Goal: Transaction & Acquisition: Purchase product/service

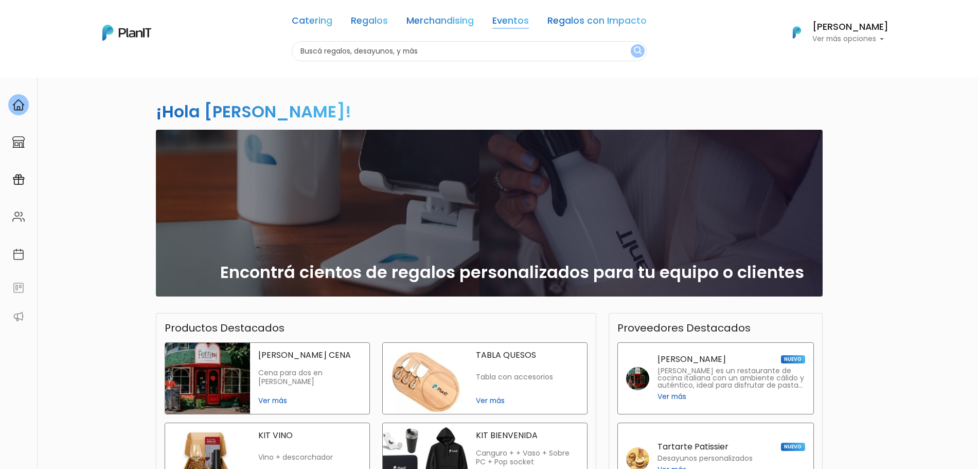
click at [496, 21] on link "Eventos" at bounding box center [510, 22] width 37 height 12
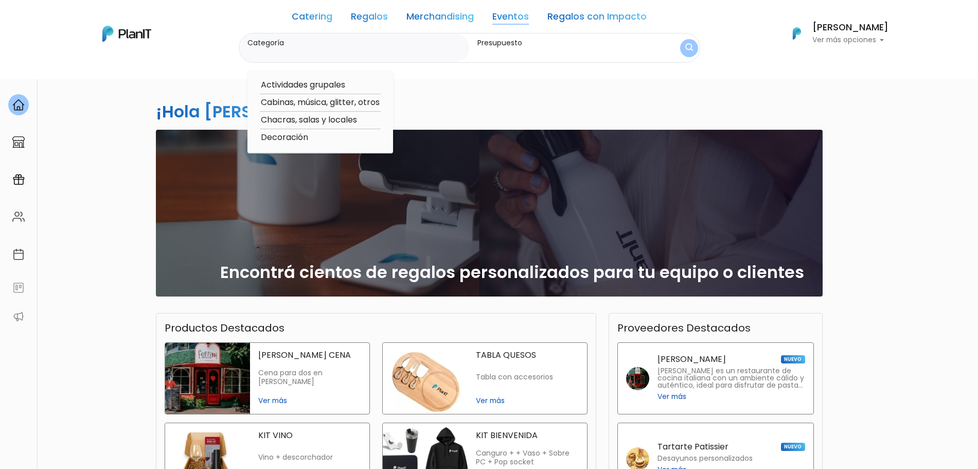
click at [297, 121] on option "Chacras, salas y locales" at bounding box center [320, 120] width 121 height 13
type input "Chacras, salas y locales"
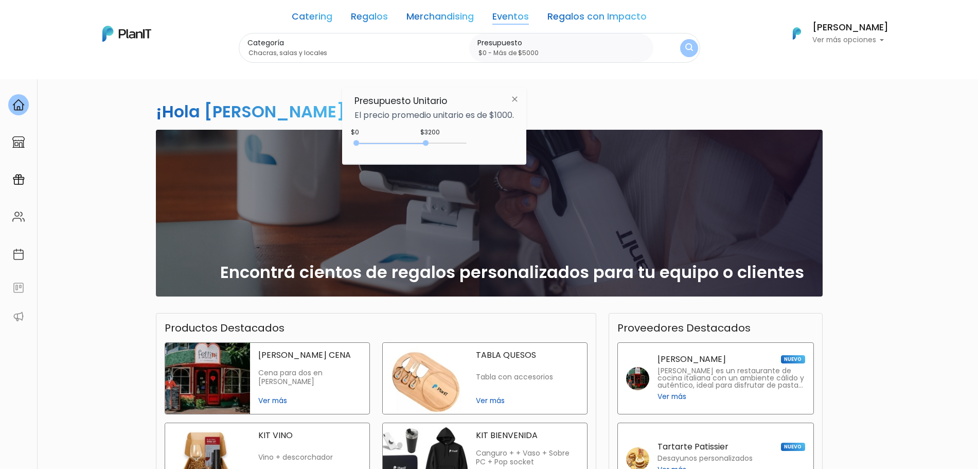
type input "$0 - Más de $5000"
drag, startPoint x: 379, startPoint y: 142, endPoint x: 497, endPoint y: 141, distance: 118.8
click at [497, 141] on div "$3200 $0 0 : 3200 0 3200 0,5000" at bounding box center [433, 145] width 159 height 21
click at [682, 62] on div "Categoría Chacras, salas y locales Actividades grupales Cabinas, música, glitte…" at bounding box center [469, 48] width 461 height 30
click at [690, 50] on img "submit" at bounding box center [689, 48] width 8 height 10
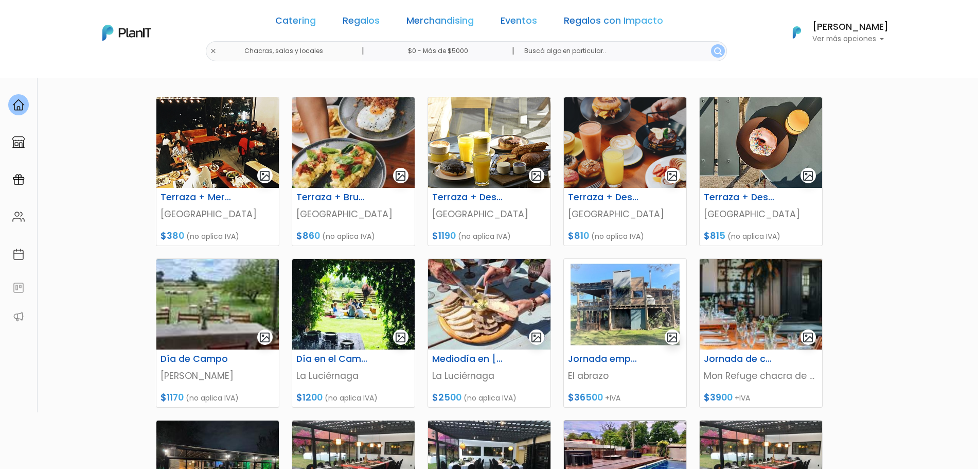
scroll to position [148, 0]
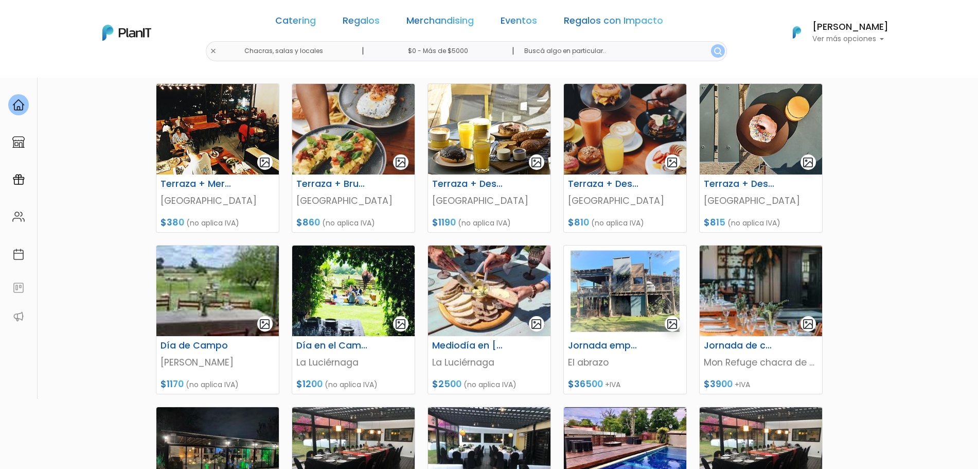
click at [949, 211] on section "16 resultados Eventos Chacras, salas y locales Hay 16 opciones Locales: pubs, c…" at bounding box center [489, 298] width 978 height 736
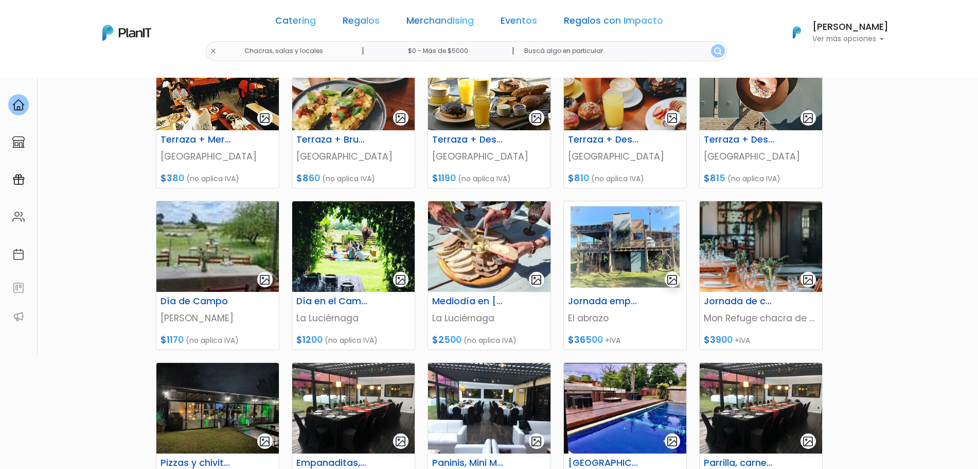
scroll to position [191, 0]
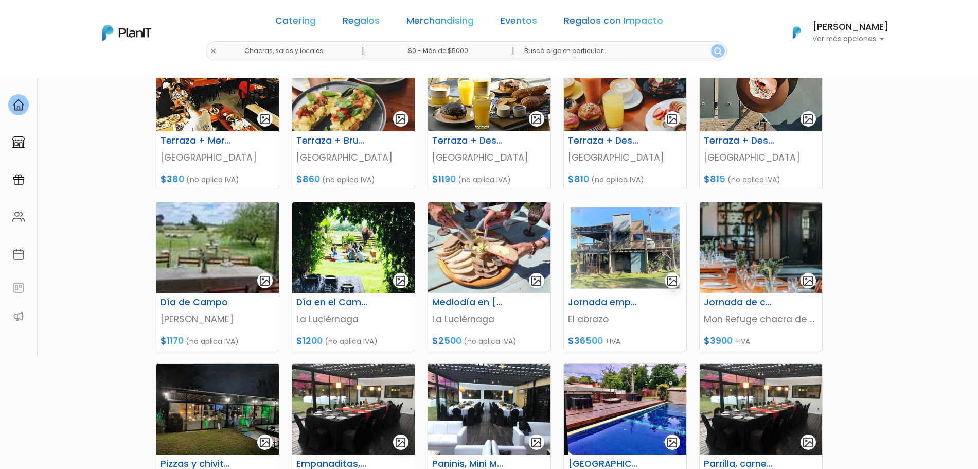
drag, startPoint x: 976, startPoint y: 232, endPoint x: 975, endPoint y: 251, distance: 19.0
click at [975, 251] on section "16 resultados Eventos Chacras, salas y locales Hay 16 opciones Locales: pubs, c…" at bounding box center [489, 254] width 978 height 736
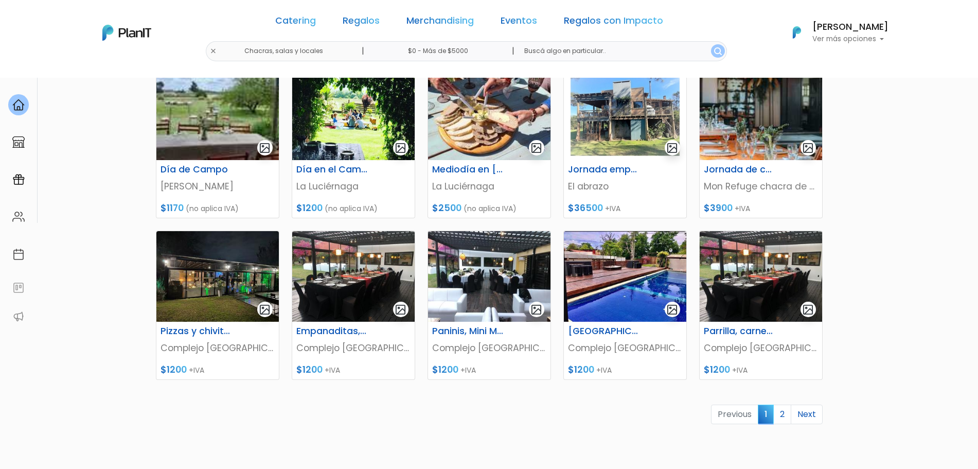
scroll to position [334, 0]
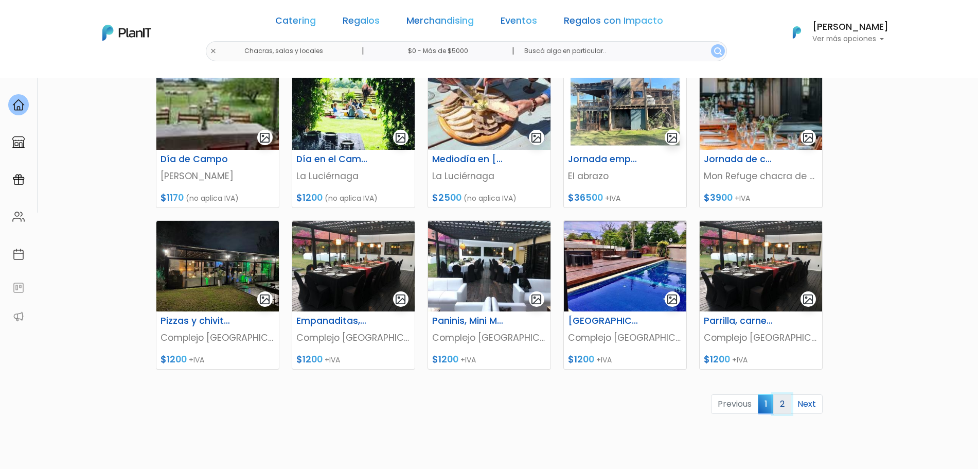
click at [783, 400] on link "2" at bounding box center [782, 404] width 18 height 20
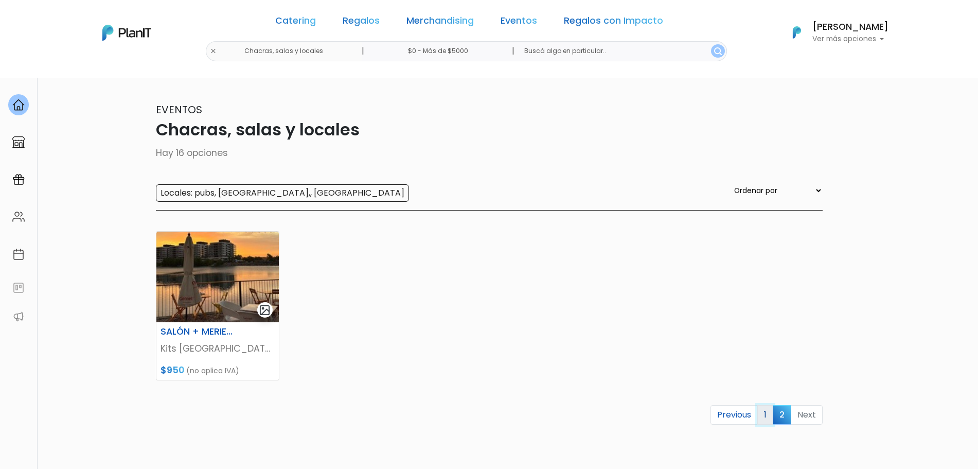
click at [767, 420] on link "1" at bounding box center [765, 415] width 16 height 20
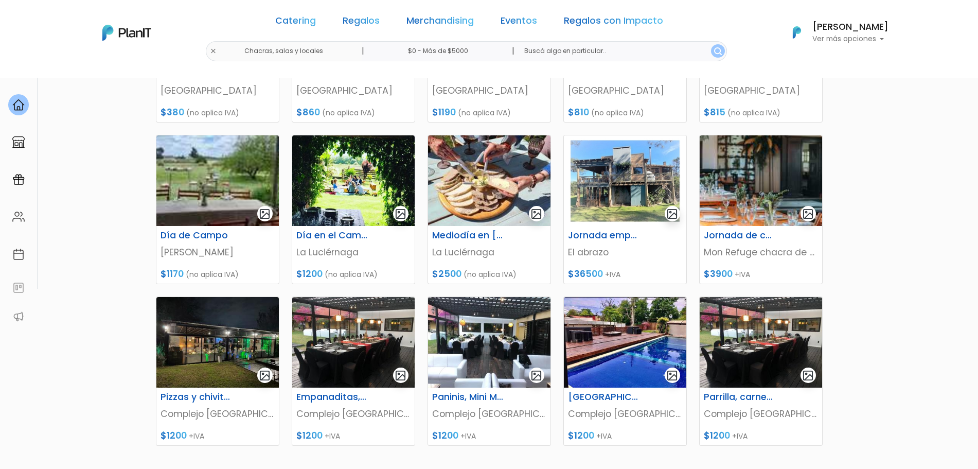
scroll to position [249, 0]
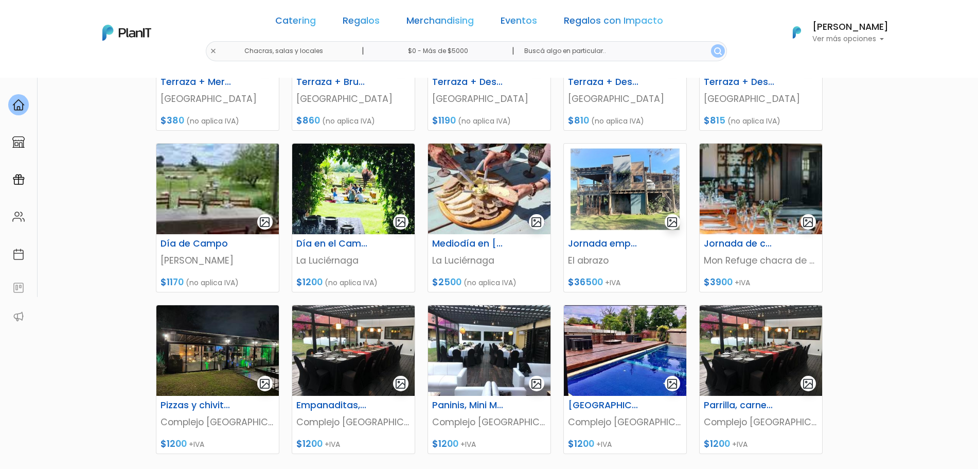
drag, startPoint x: 962, startPoint y: 198, endPoint x: 955, endPoint y: 165, distance: 33.7
click at [955, 165] on section "16 resultados Eventos Chacras, salas y locales Hay 16 opciones Locales: pubs, c…" at bounding box center [489, 196] width 978 height 736
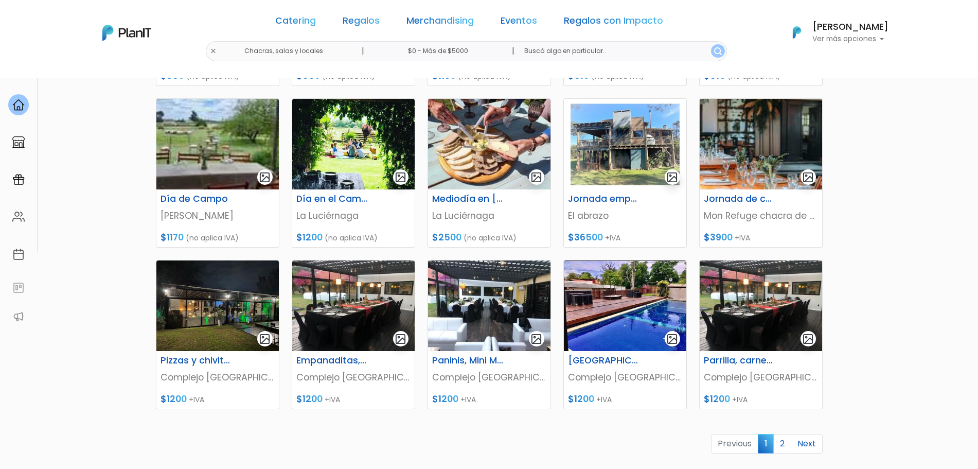
scroll to position [308, 0]
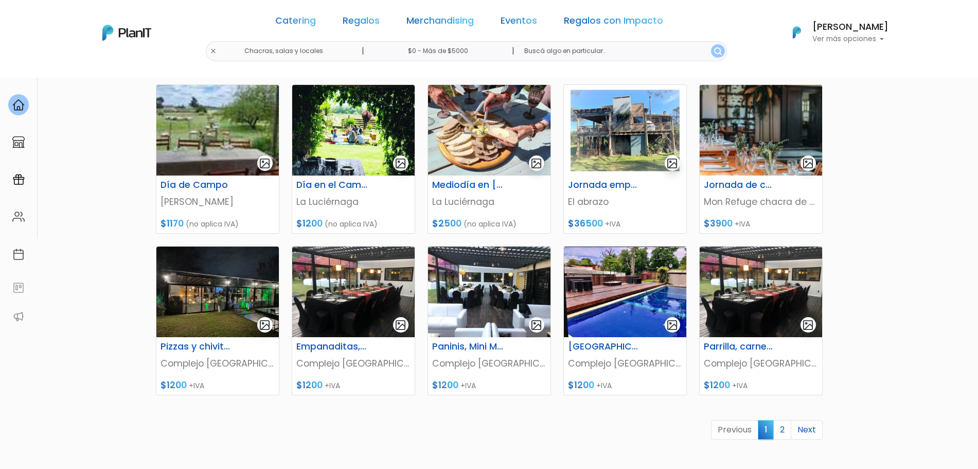
click at [53, 211] on section "16 resultados Eventos Chacras, salas y locales Hay 16 opciones Locales: pubs, c…" at bounding box center [489, 137] width 978 height 736
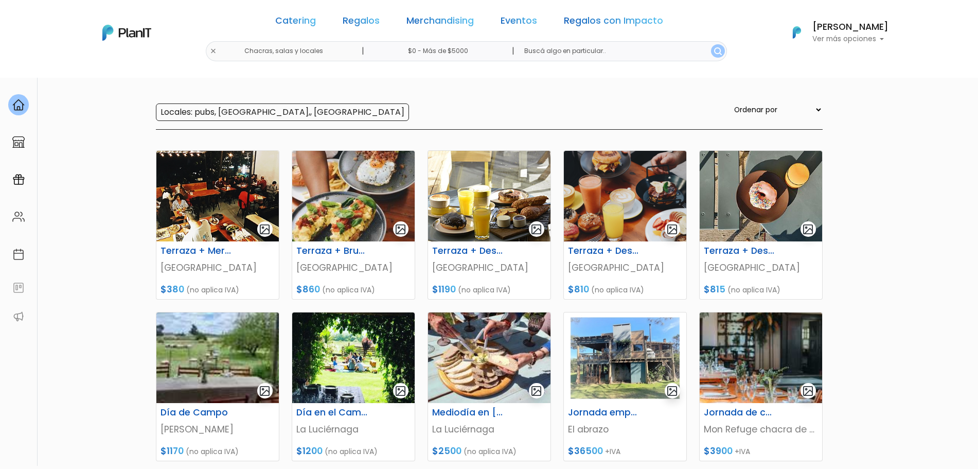
scroll to position [0, 0]
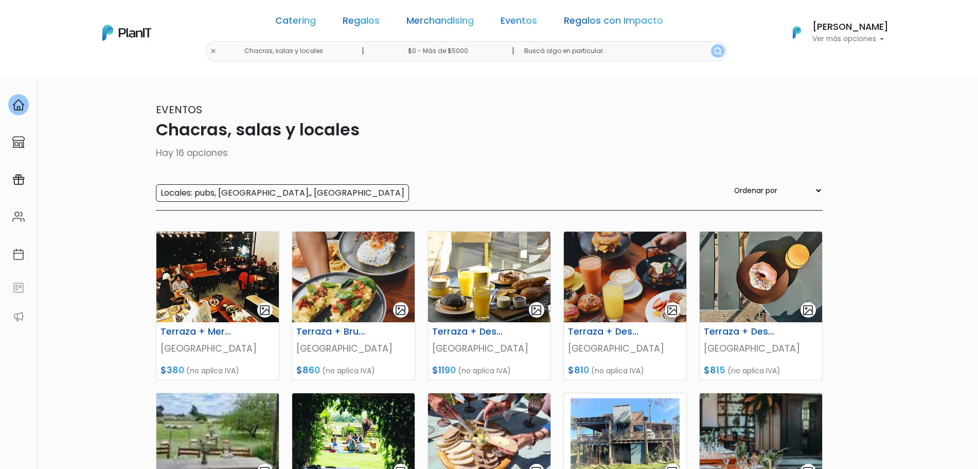
click at [457, 172] on div "Eventos Chacras, salas y locales Hay 16 opciones Locales: pubs, chacras,, salon…" at bounding box center [489, 156] width 667 height 109
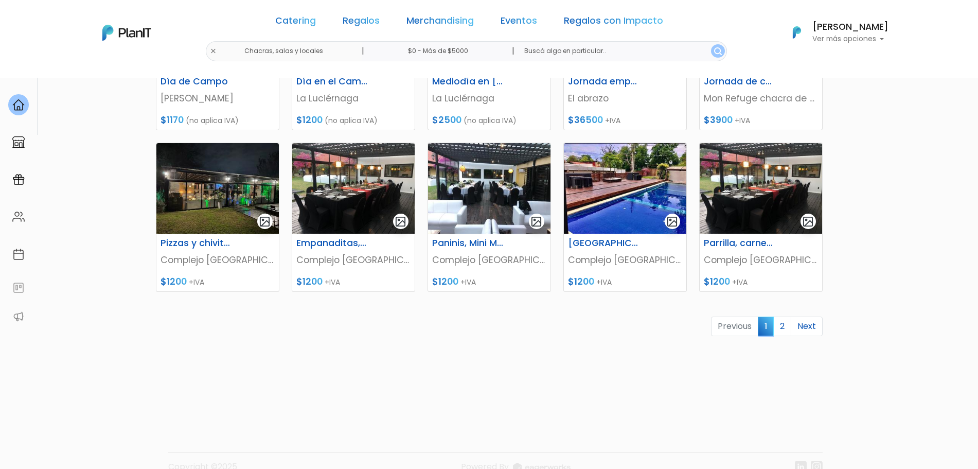
scroll to position [412, 0]
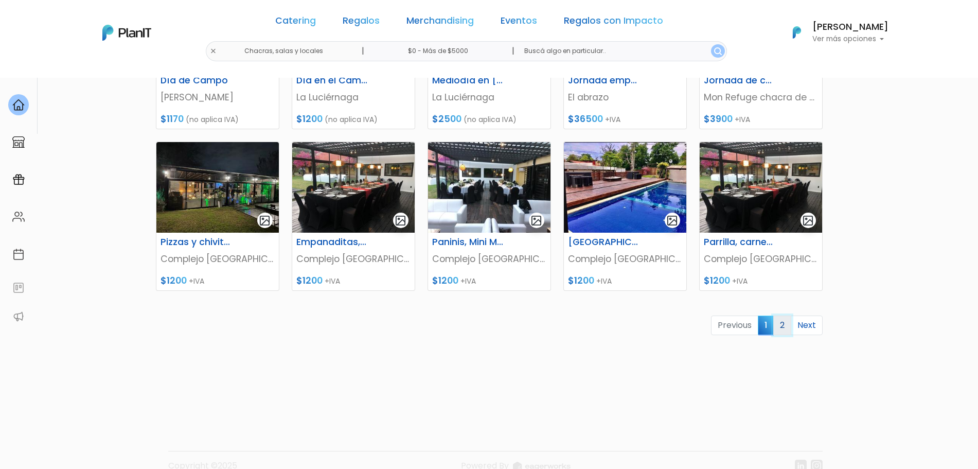
click at [783, 325] on link "2" at bounding box center [782, 325] width 18 height 20
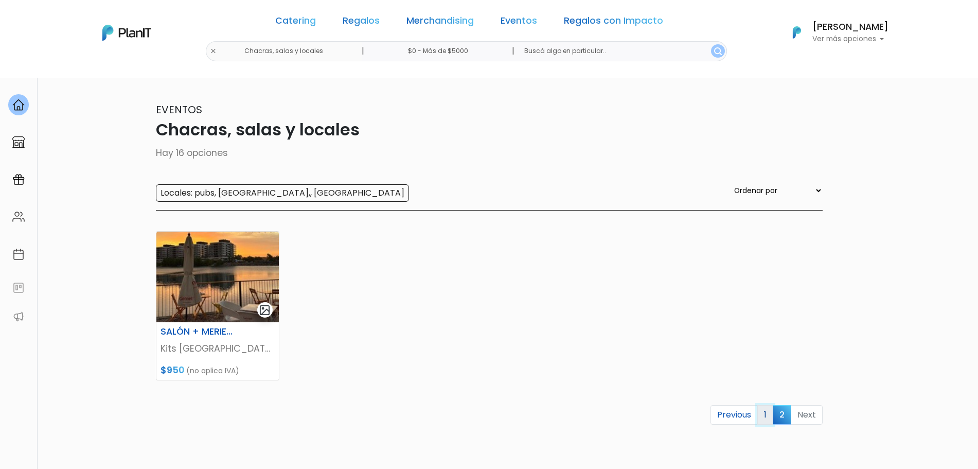
click at [768, 410] on link "1" at bounding box center [765, 415] width 16 height 20
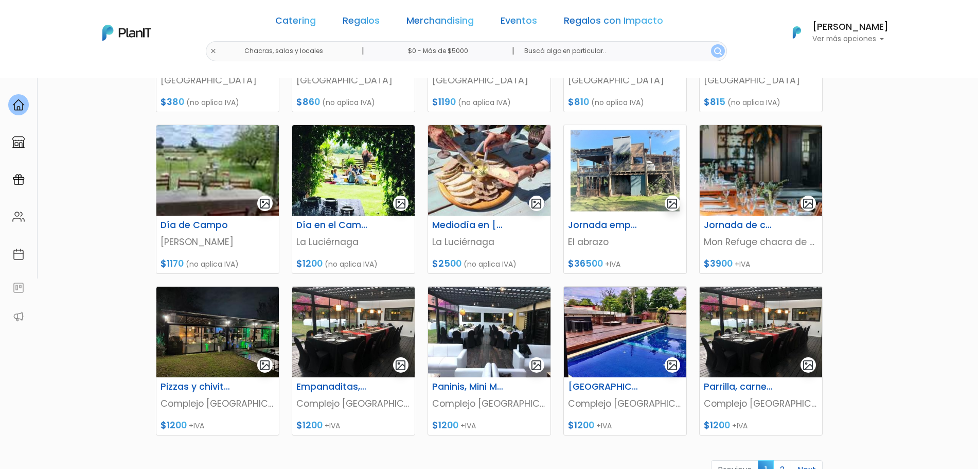
scroll to position [431, 0]
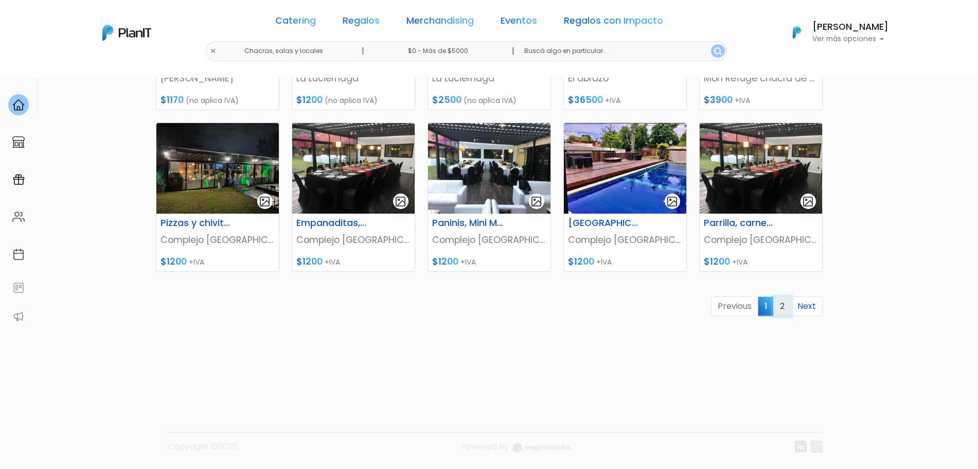
click at [783, 310] on link "2" at bounding box center [782, 306] width 18 height 20
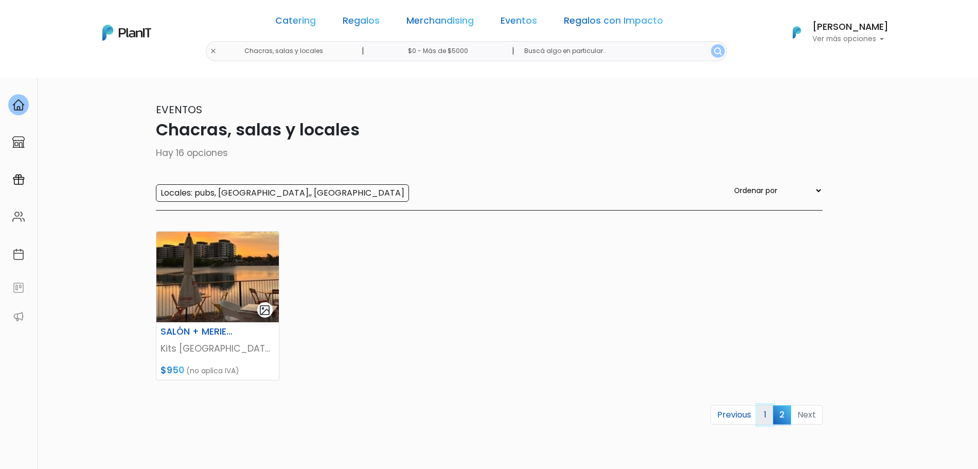
click at [765, 419] on link "1" at bounding box center [765, 415] width 16 height 20
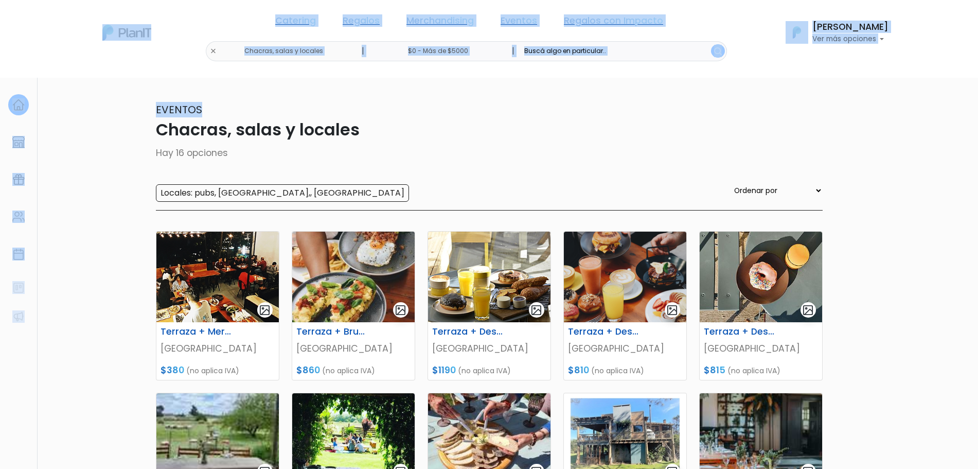
drag, startPoint x: 959, startPoint y: 105, endPoint x: 982, endPoint y: 123, distance: 29.3
click at [977, 123] on html "Catering Regalos Merchandising Eventos Regalos con Impacto Chacras, salas y loc…" at bounding box center [489, 234] width 978 height 469
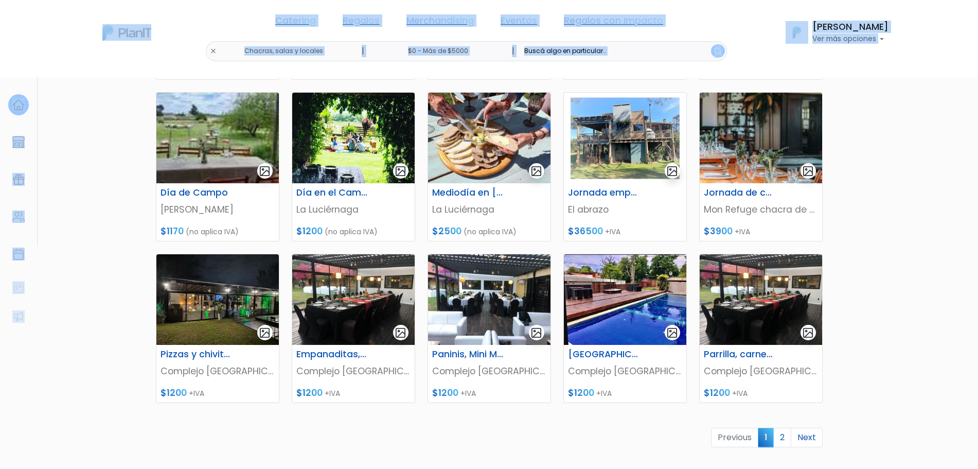
scroll to position [304, 0]
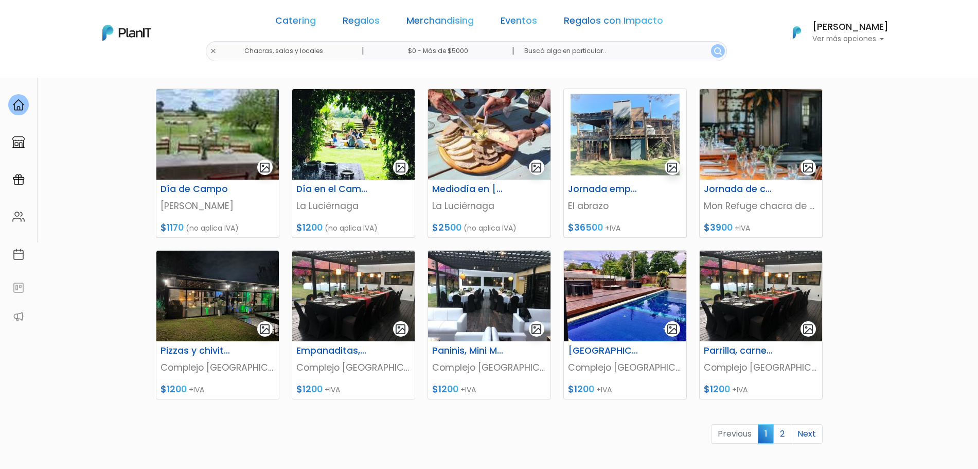
click at [921, 274] on section "16 resultados Eventos Chacras, salas y locales Hay 16 opciones Locales: pubs, c…" at bounding box center [489, 141] width 978 height 736
click at [782, 435] on link "2" at bounding box center [782, 434] width 18 height 20
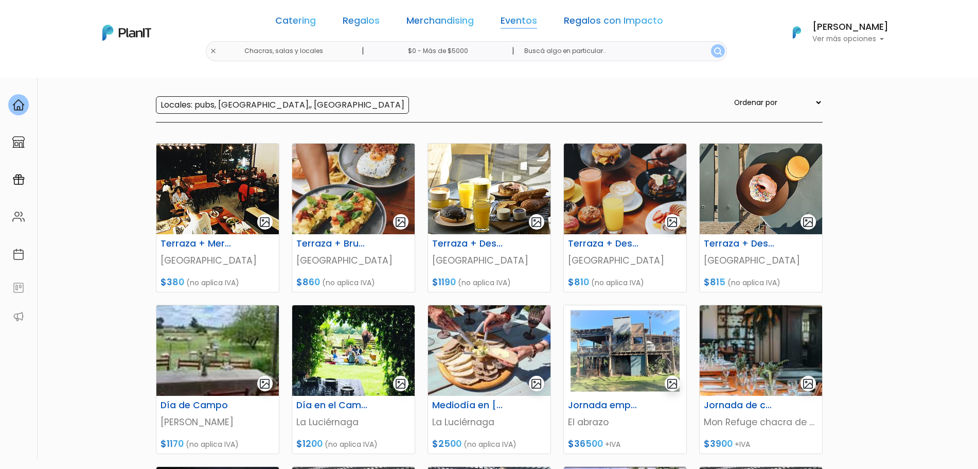
click at [521, 24] on link "Eventos" at bounding box center [518, 22] width 37 height 12
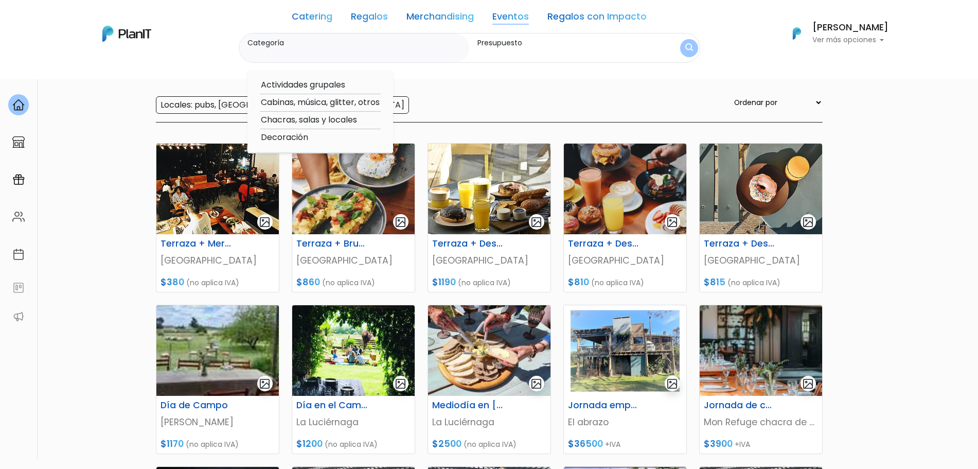
click at [304, 100] on option "Cabinas, música, glitter, otros" at bounding box center [320, 102] width 121 height 13
type input "Cabinas, música, glitter, otros"
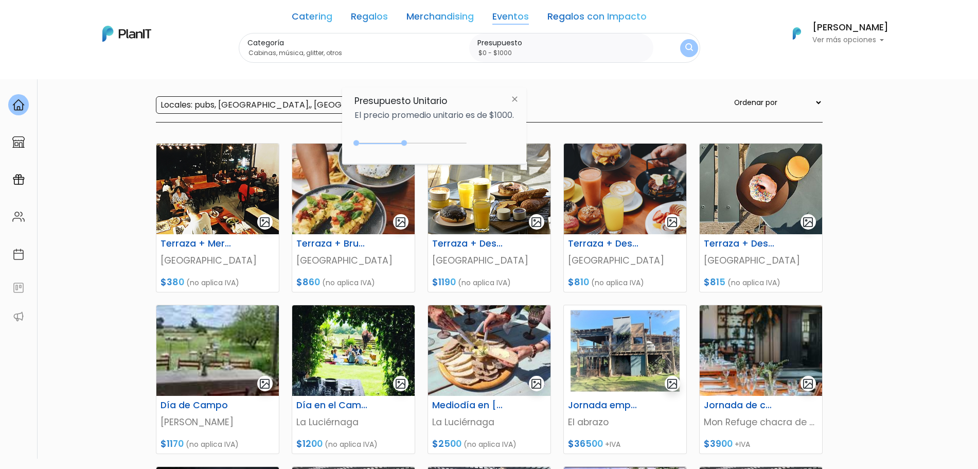
click at [406, 143] on div "0 : 2200 0 2200" at bounding box center [412, 145] width 108 height 10
drag, startPoint x: 406, startPoint y: 143, endPoint x: 521, endPoint y: 141, distance: 115.2
click at [521, 141] on div "Presupuesto Unitario El precio promedio unitario es de $1000. +$5000 $0 0 : 500…" at bounding box center [434, 125] width 184 height 77
type input "$0 - Más de $5000"
click at [688, 46] on img "submit" at bounding box center [689, 48] width 8 height 10
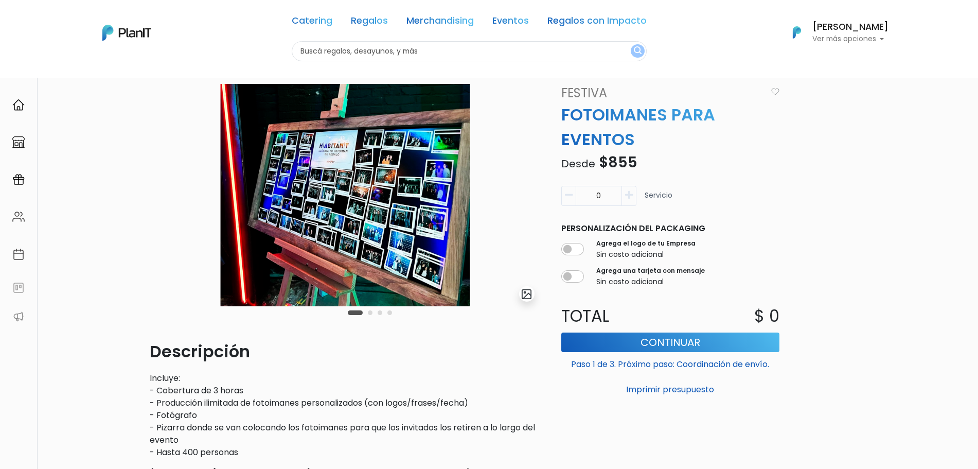
drag, startPoint x: 987, startPoint y: 142, endPoint x: 972, endPoint y: 178, distance: 39.4
click at [972, 178] on html "Catering Regalos Merchandising Eventos Regalos con Impacto Catering Regalos Mer…" at bounding box center [489, 193] width 978 height 469
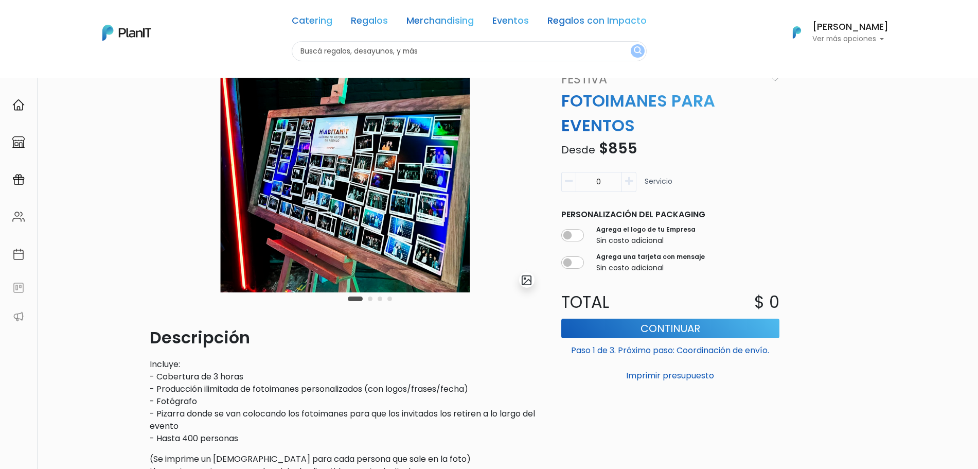
click at [370, 296] on button "Carousel Page 2" at bounding box center [370, 298] width 5 height 5
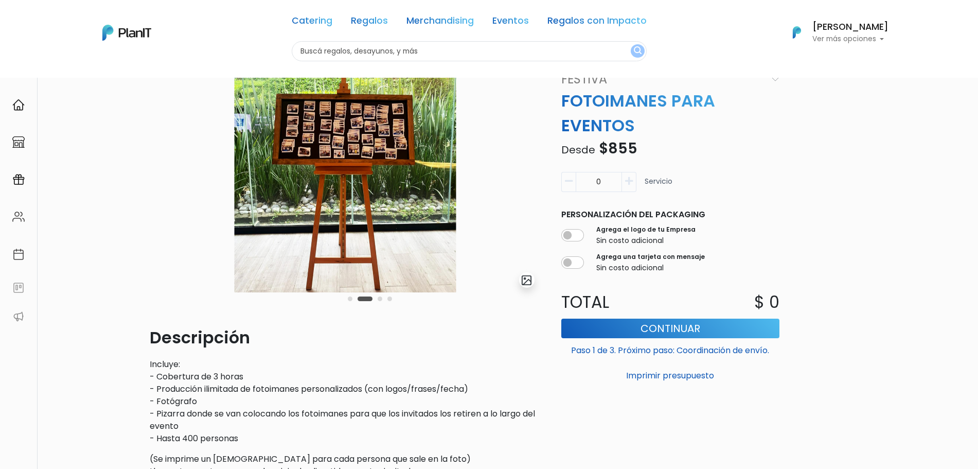
click at [622, 181] on button "button" at bounding box center [629, 182] width 14 height 20
type input "1"
click at [622, 181] on button "button" at bounding box center [629, 182] width 14 height 20
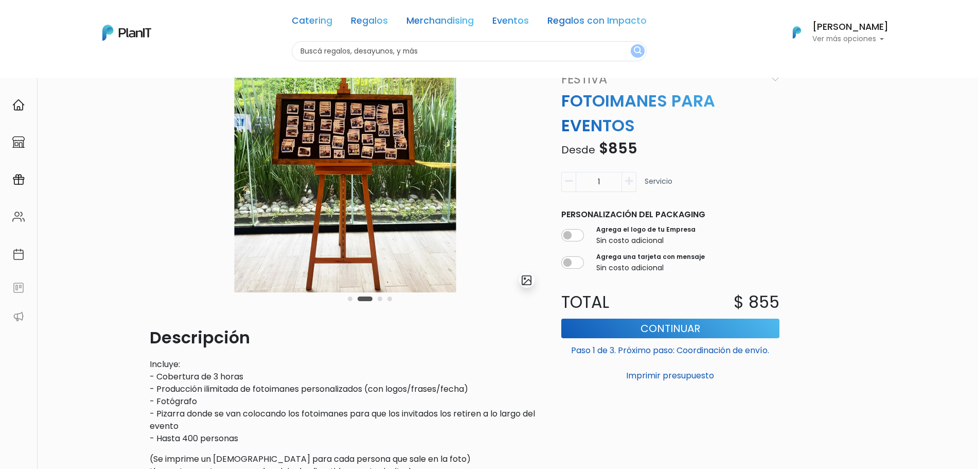
click at [631, 179] on icon "button" at bounding box center [629, 180] width 8 height 9
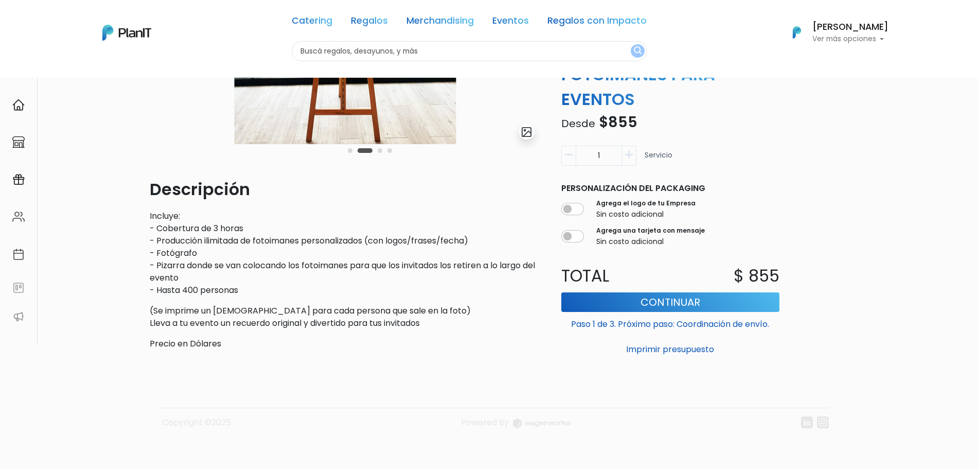
click at [178, 261] on p "Incluye: - Cobertura de 3 horas - Producción ilimitada de fotoimanes personaliz…" at bounding box center [345, 253] width 391 height 86
click at [173, 292] on p "Incluye: - Cobertura de 3 horas - Producción ilimitada de fotoimanes personaliz…" at bounding box center [345, 253] width 391 height 86
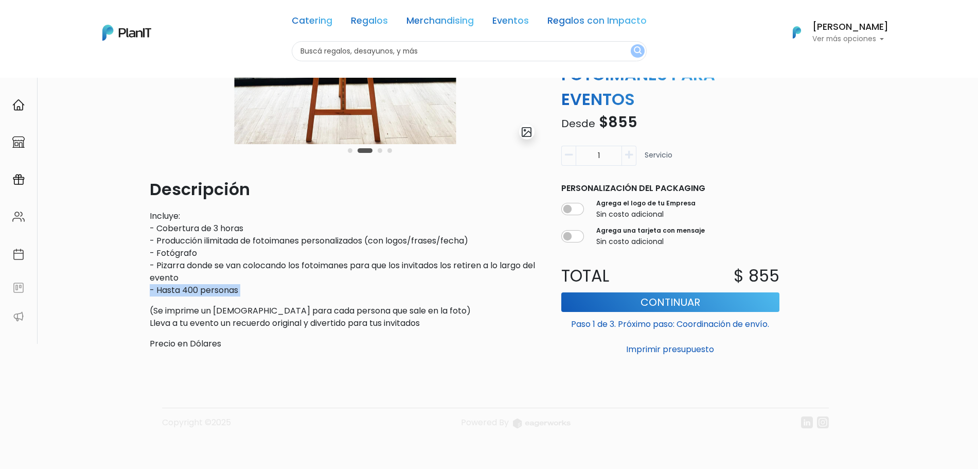
click at [259, 290] on p "Incluye: - Cobertura de 3 horas - Producción ilimitada de fotoimanes personaliz…" at bounding box center [345, 253] width 391 height 86
